Goal: Navigation & Orientation: Find specific page/section

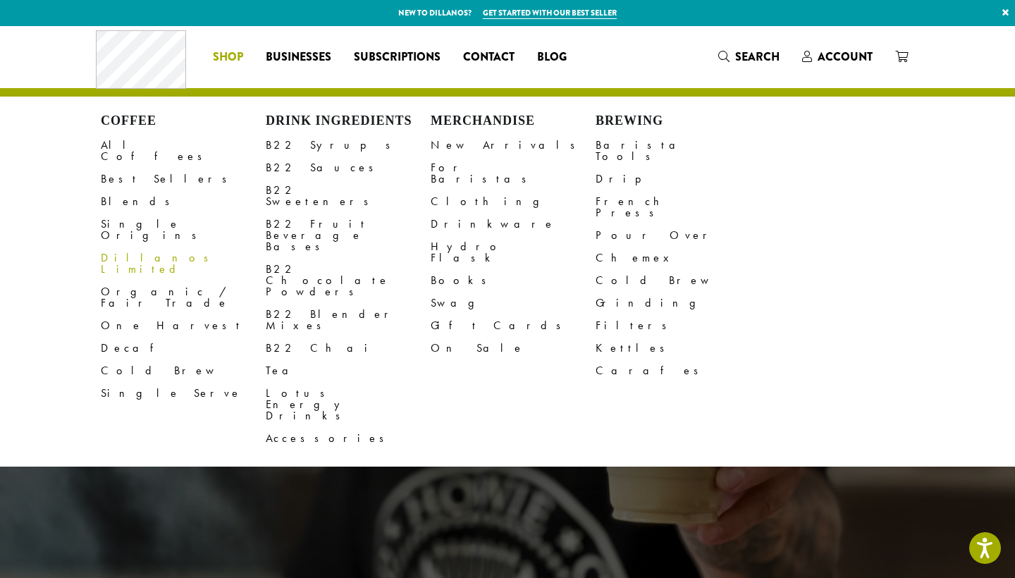
click at [142, 247] on link "Dillanos Limited" at bounding box center [183, 264] width 165 height 34
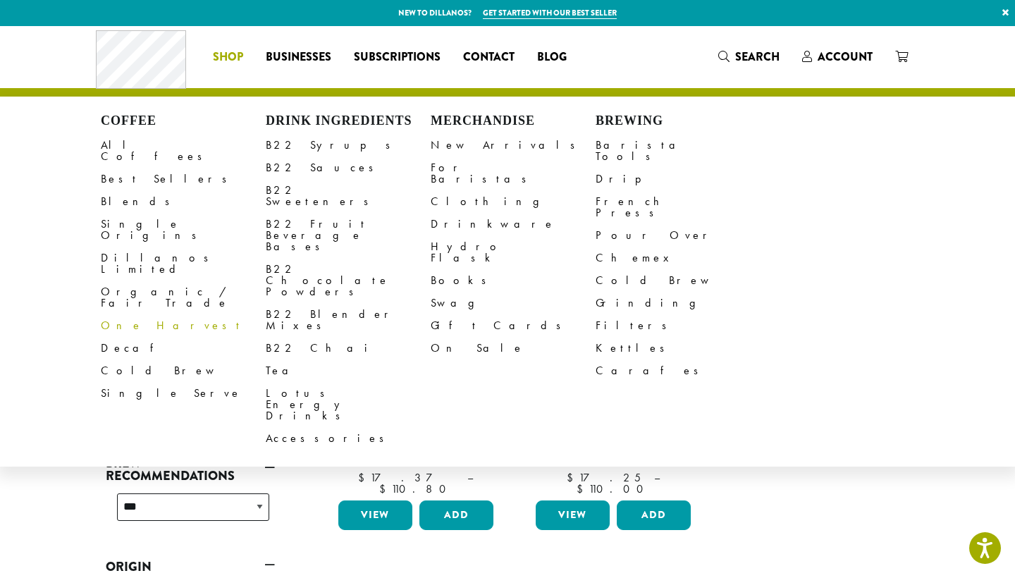
click at [152, 314] on link "One Harvest" at bounding box center [183, 325] width 165 height 23
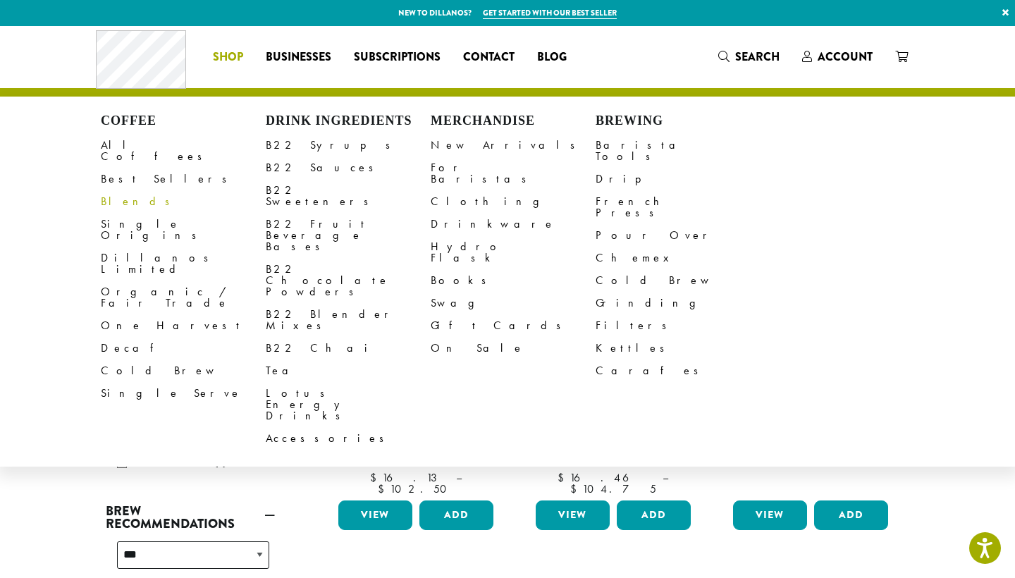
click at [112, 190] on link "Blends" at bounding box center [183, 201] width 165 height 23
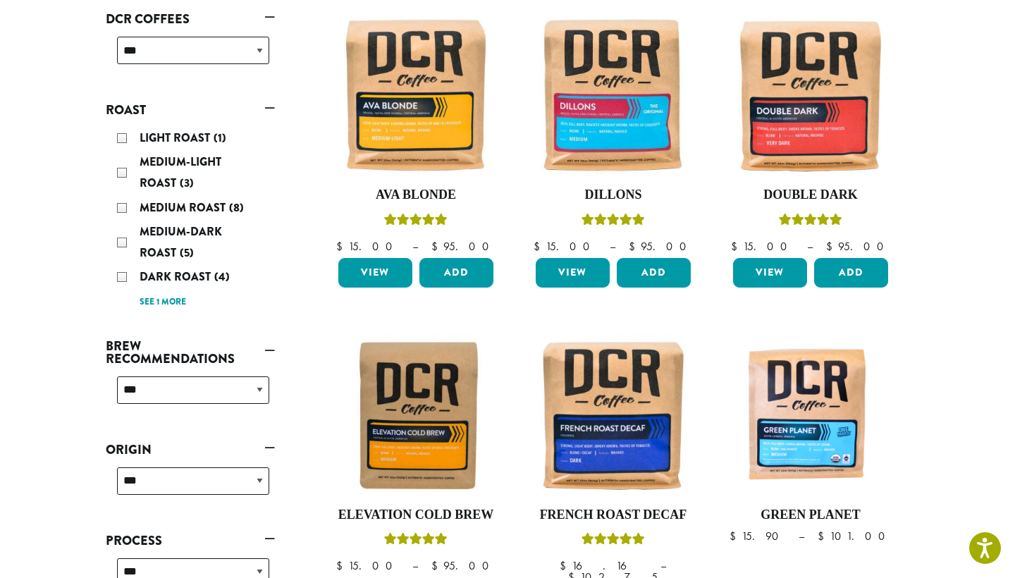
scroll to position [280, 0]
